Goal: Transaction & Acquisition: Book appointment/travel/reservation

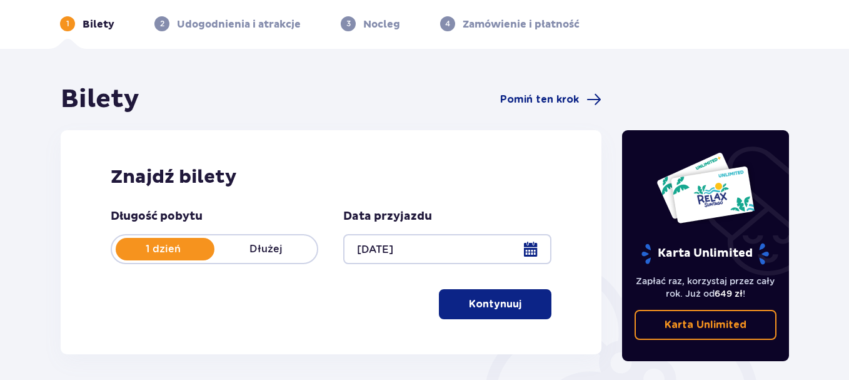
scroll to position [49, 0]
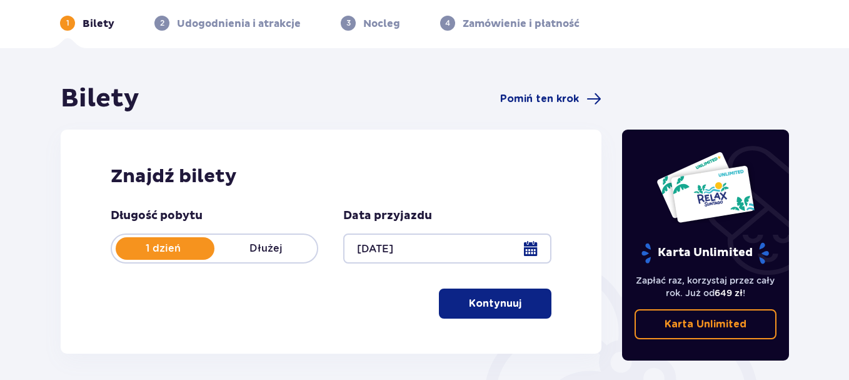
click at [499, 306] on p "Kontynuuj" at bounding box center [495, 303] width 53 height 14
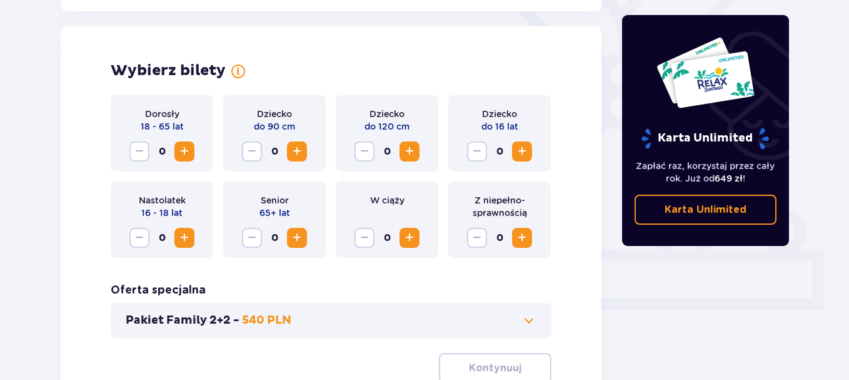
scroll to position [348, 0]
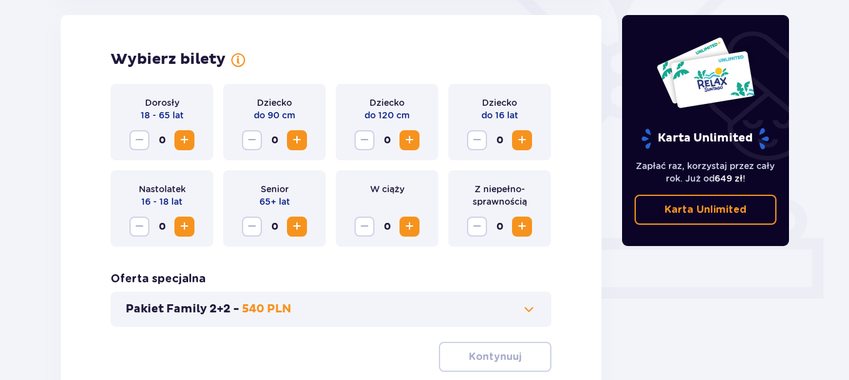
click at [185, 135] on span "Zwiększ" at bounding box center [184, 140] width 15 height 15
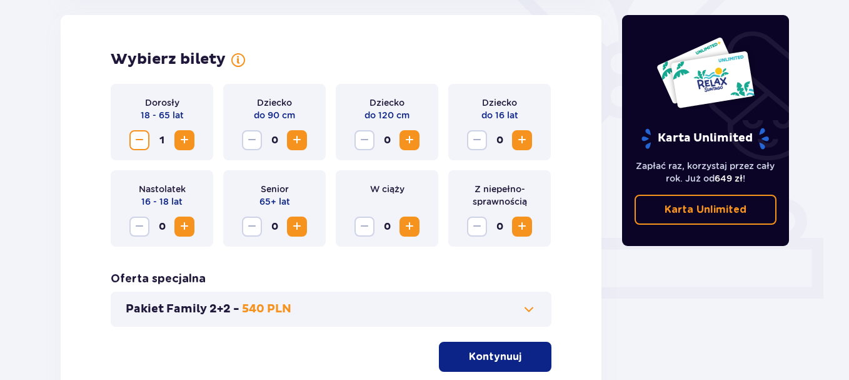
click at [185, 135] on span "Zwiększ" at bounding box center [184, 140] width 15 height 15
click at [499, 352] on p "Kontynuuj" at bounding box center [495, 357] width 53 height 14
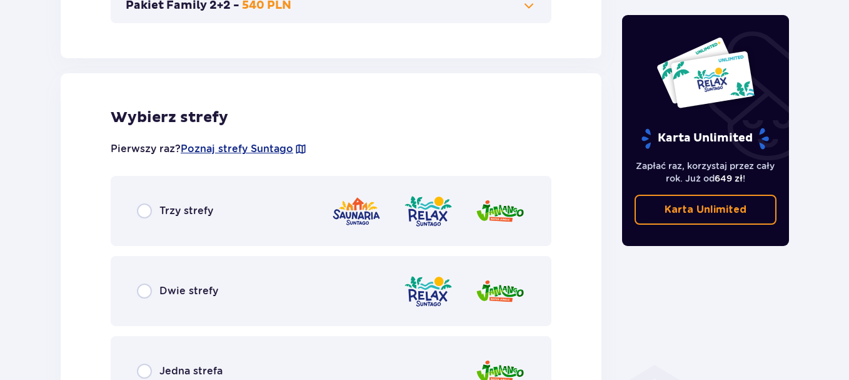
scroll to position [694, 0]
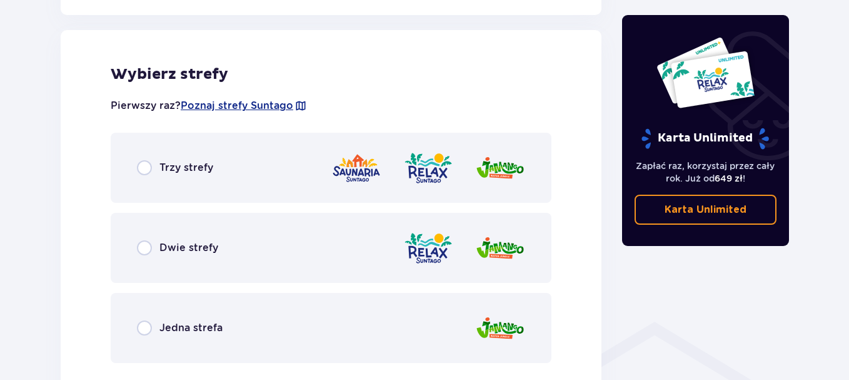
click at [203, 156] on div "Trzy strefy" at bounding box center [331, 168] width 441 height 70
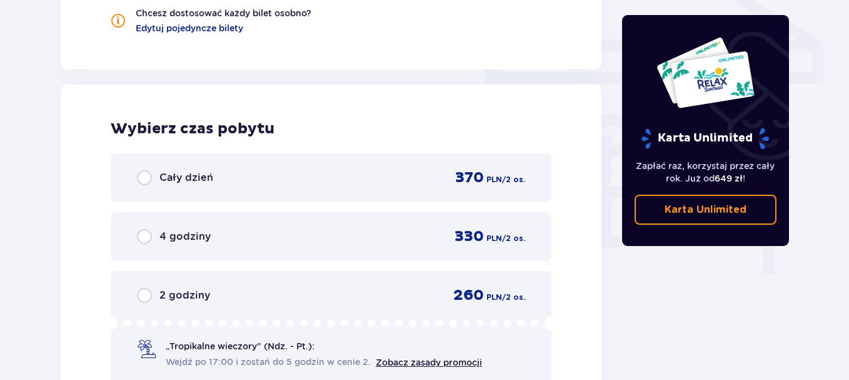
scroll to position [1130, 0]
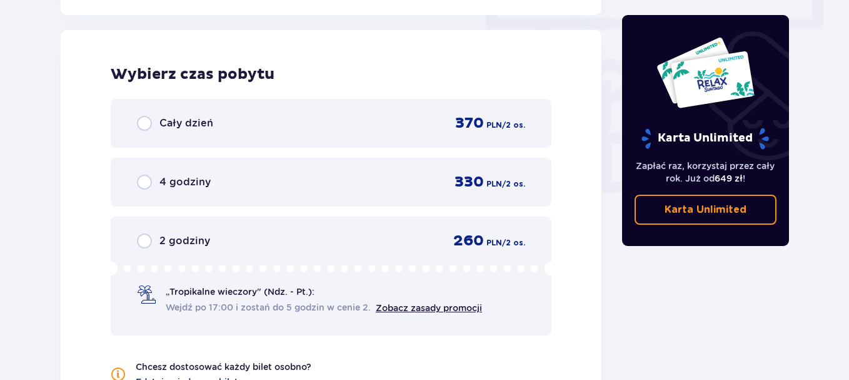
click at [185, 238] on span "2 godziny" at bounding box center [184, 241] width 51 height 14
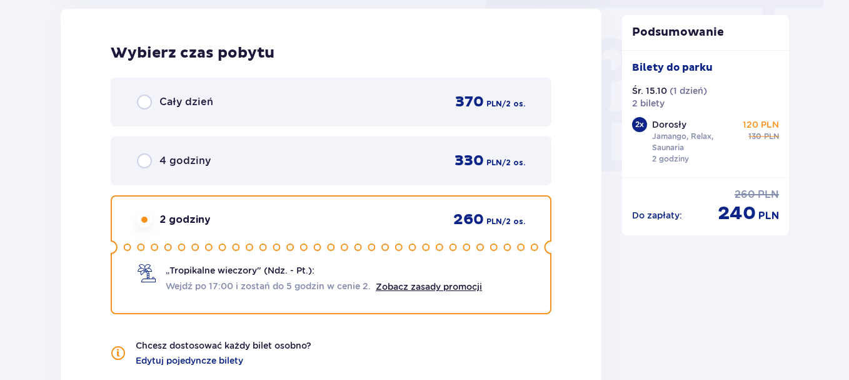
scroll to position [1157, 0]
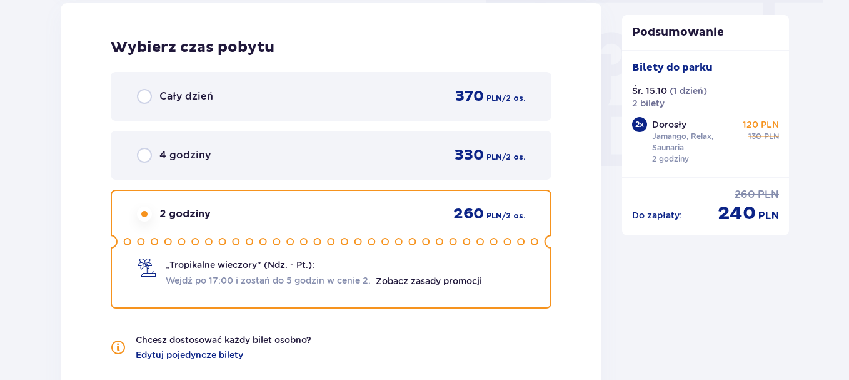
click at [407, 141] on div "4 godziny 330 PLN / 2 os." at bounding box center [331, 155] width 441 height 49
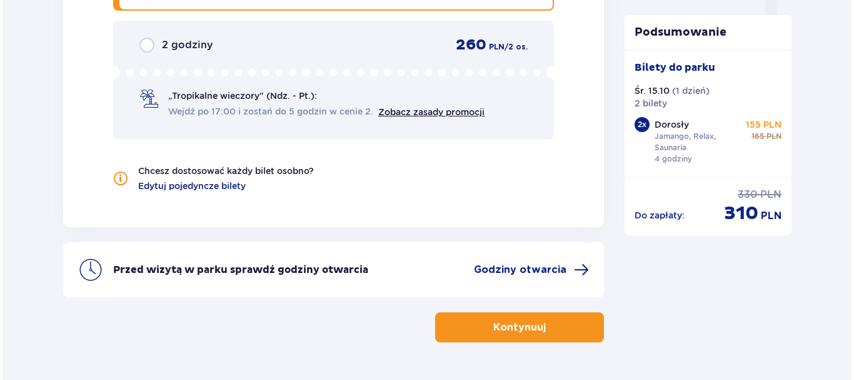
scroll to position [1363, 0]
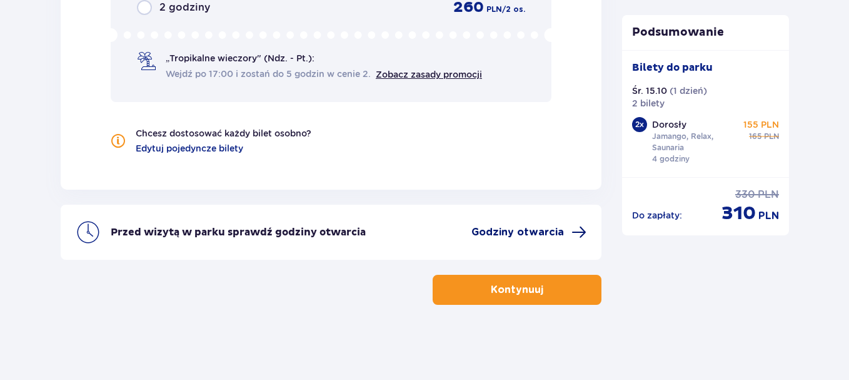
click at [522, 229] on span "Godziny otwarcia" at bounding box center [518, 232] width 93 height 14
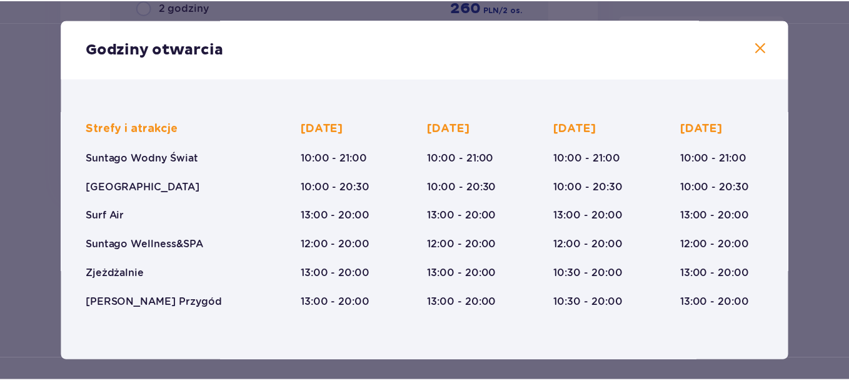
scroll to position [68, 0]
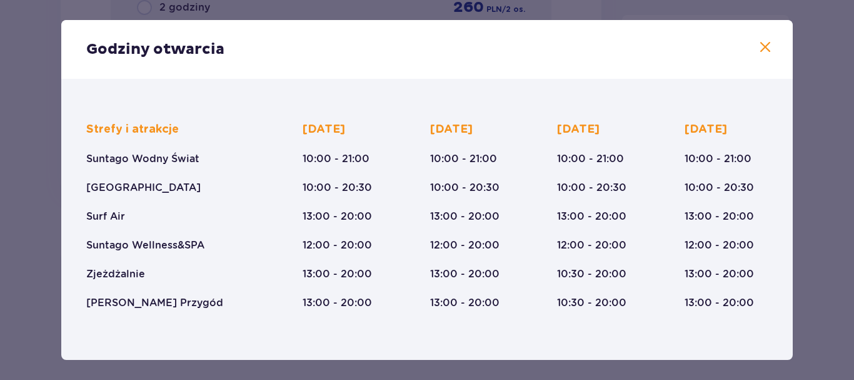
click at [758, 46] on span at bounding box center [765, 47] width 15 height 15
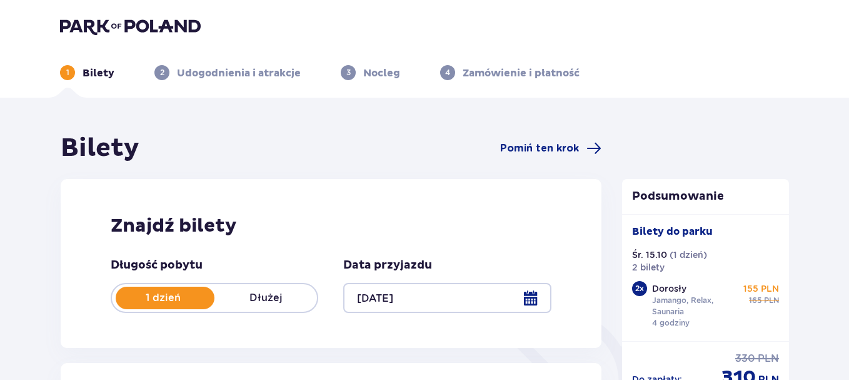
click at [108, 22] on img at bounding box center [130, 27] width 141 height 18
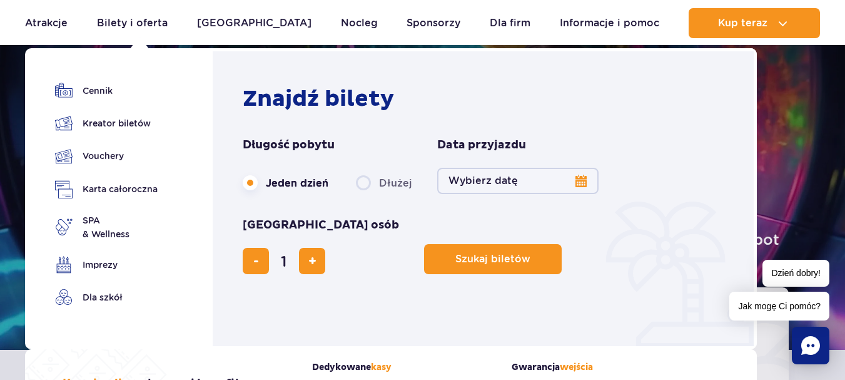
scroll to position [50, 0]
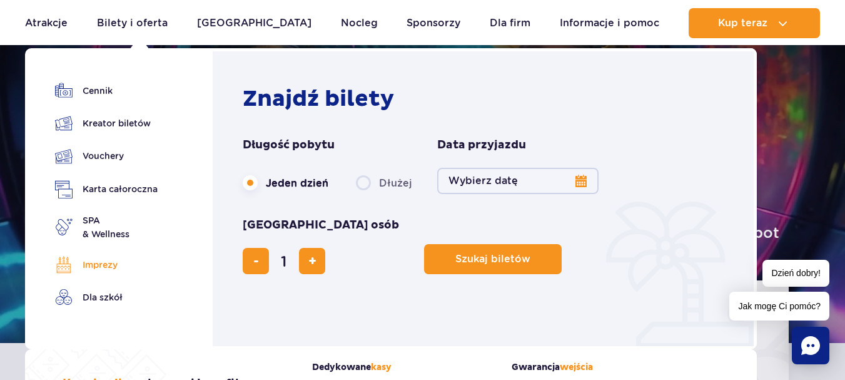
click at [104, 265] on link "Imprezy" at bounding box center [106, 265] width 103 height 18
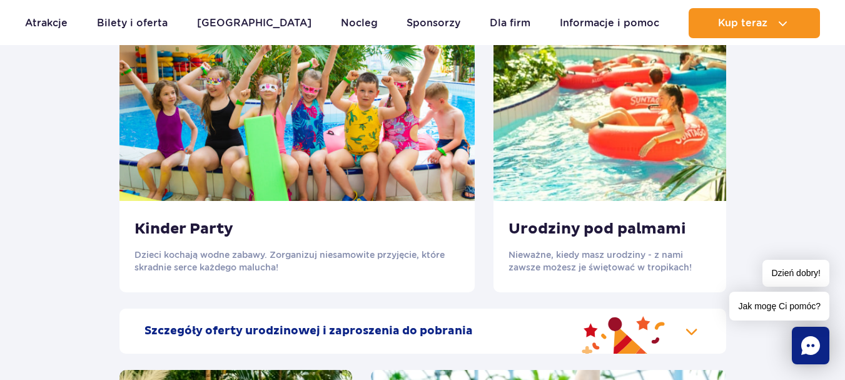
scroll to position [1347, 0]
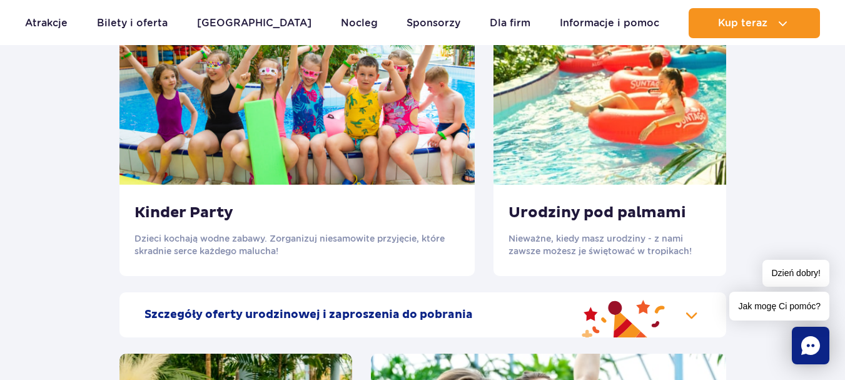
click at [651, 138] on img at bounding box center [610, 85] width 233 height 197
click at [620, 241] on p "Nieważne, kiedy masz urodziny - z nami zawsze możesz je świętować w tropikach!" at bounding box center [610, 244] width 203 height 25
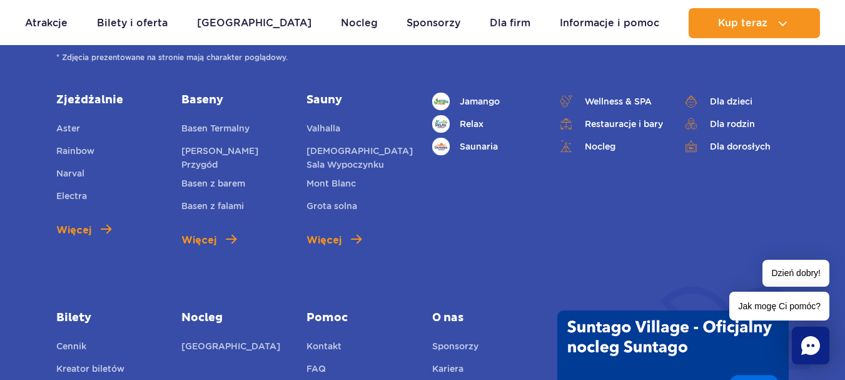
scroll to position [4002, 0]
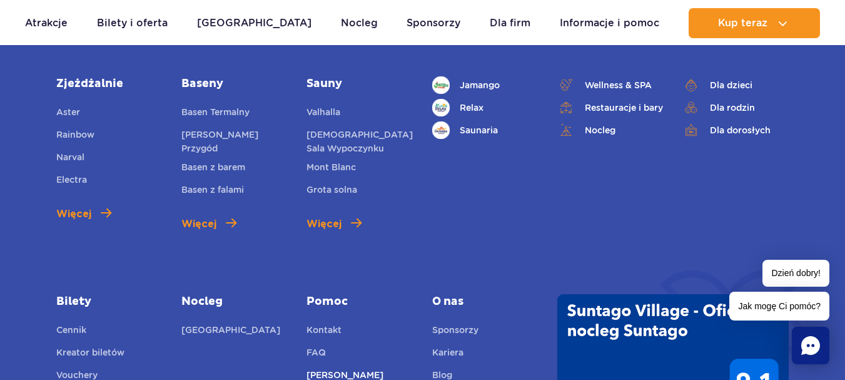
click at [337, 368] on link "[PERSON_NAME]" at bounding box center [344, 377] width 77 height 18
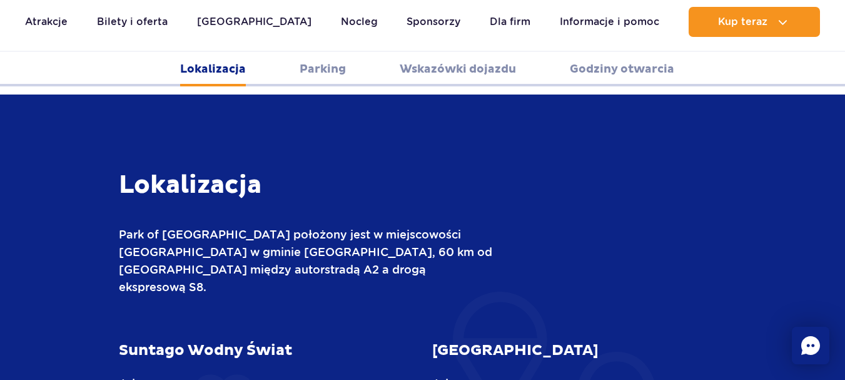
scroll to position [403, 0]
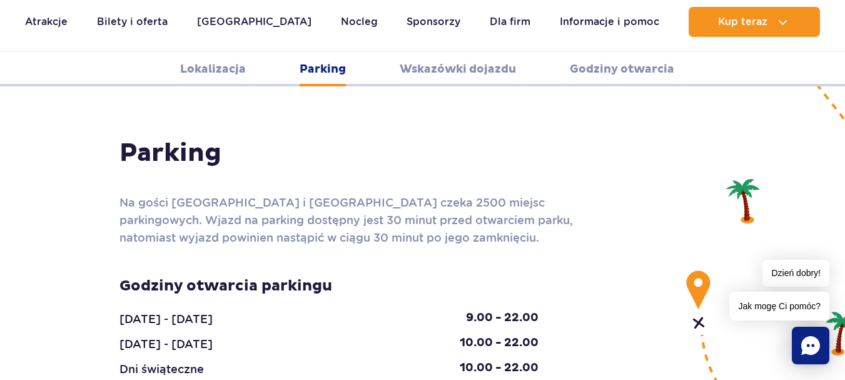
scroll to position [1125, 0]
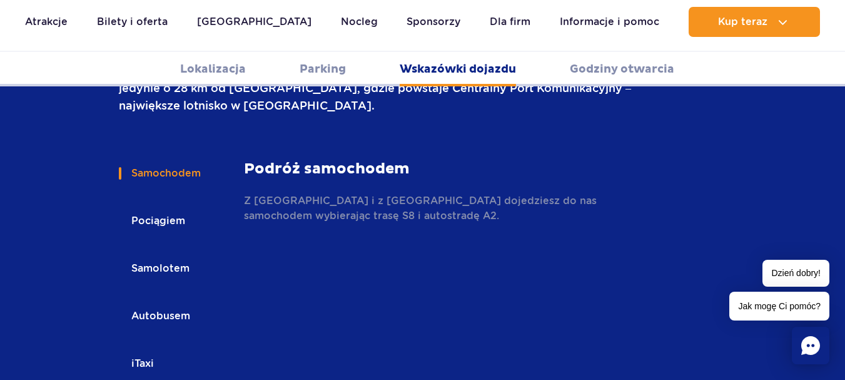
scroll to position [1805, 0]
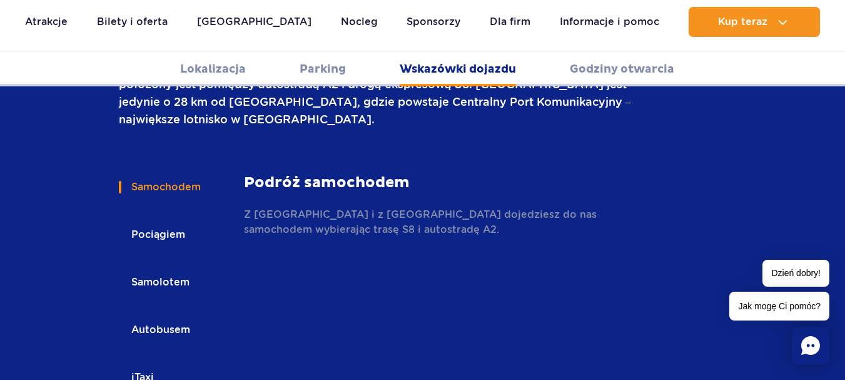
click at [150, 221] on button "Pociągiem" at bounding box center [157, 235] width 77 height 28
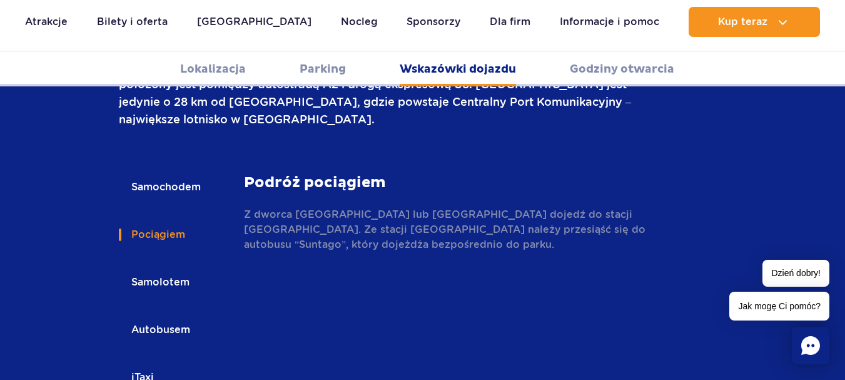
click at [146, 316] on button "Autobusem" at bounding box center [160, 330] width 82 height 28
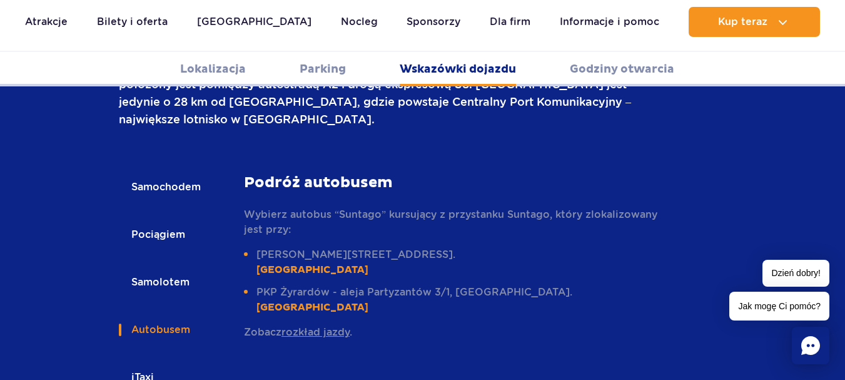
click at [327, 326] on link "rozkład jazdy" at bounding box center [315, 332] width 68 height 12
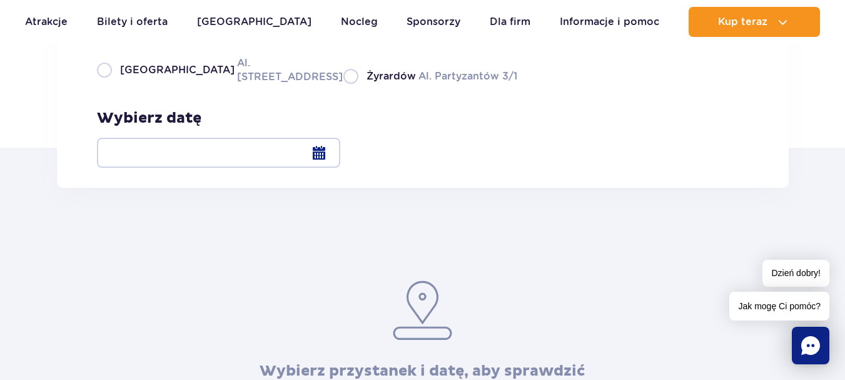
scroll to position [202, 0]
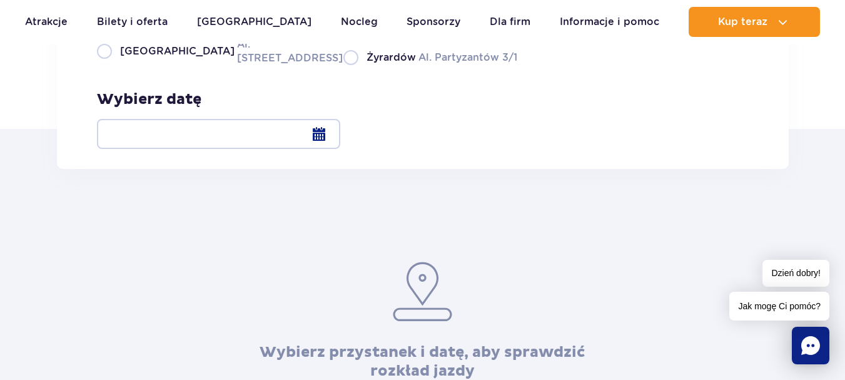
click at [108, 65] on label "Warszawa Al. [STREET_ADDRESS]" at bounding box center [212, 51] width 231 height 28
click at [108, 65] on input "Warszawa Al. [STREET_ADDRESS]" at bounding box center [104, 64] width 14 height 3
radio input "true"
click at [340, 134] on div at bounding box center [218, 134] width 243 height 30
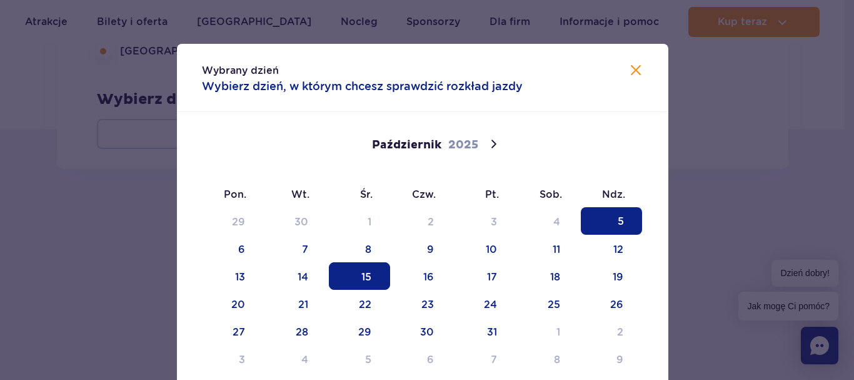
click at [361, 275] on span "15" at bounding box center [359, 276] width 61 height 28
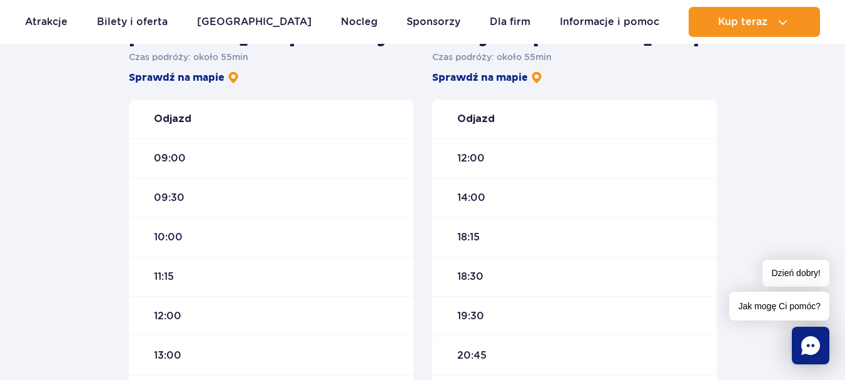
scroll to position [384, 0]
